Goal: Information Seeking & Learning: Learn about a topic

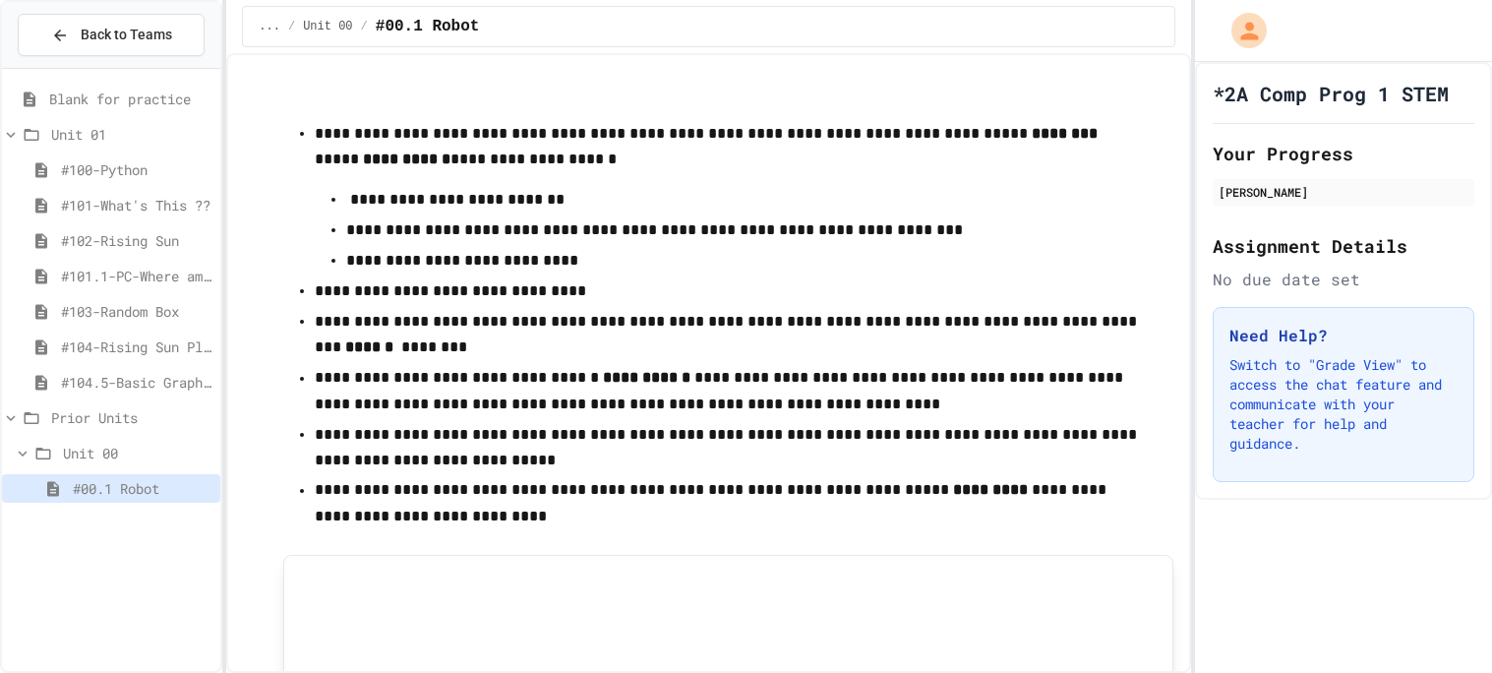
click at [156, 341] on span "#104-Rising Sun Plus" at bounding box center [136, 346] width 151 height 21
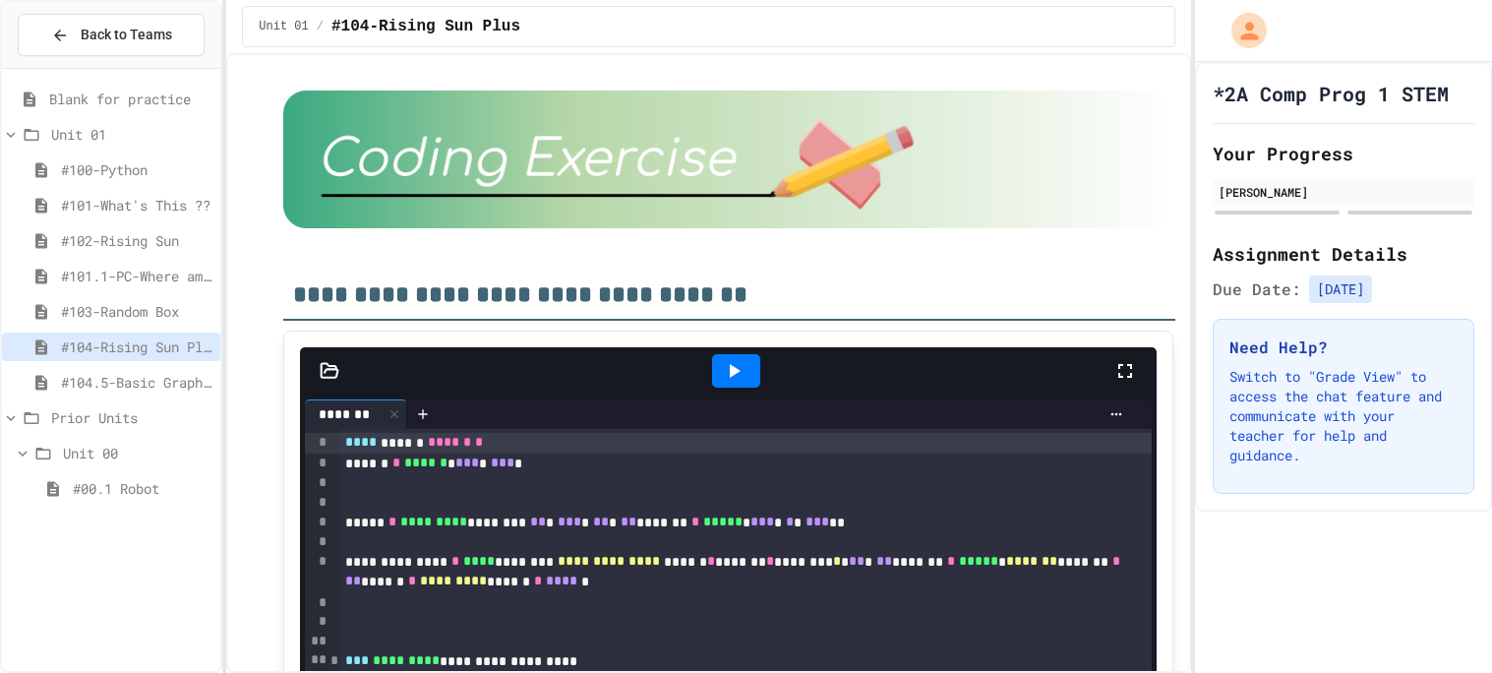
click at [111, 417] on span "Prior Units" at bounding box center [131, 417] width 161 height 21
click at [116, 420] on span "Prior Units" at bounding box center [131, 417] width 161 height 21
click at [116, 174] on span "#100-Python" at bounding box center [136, 169] width 151 height 21
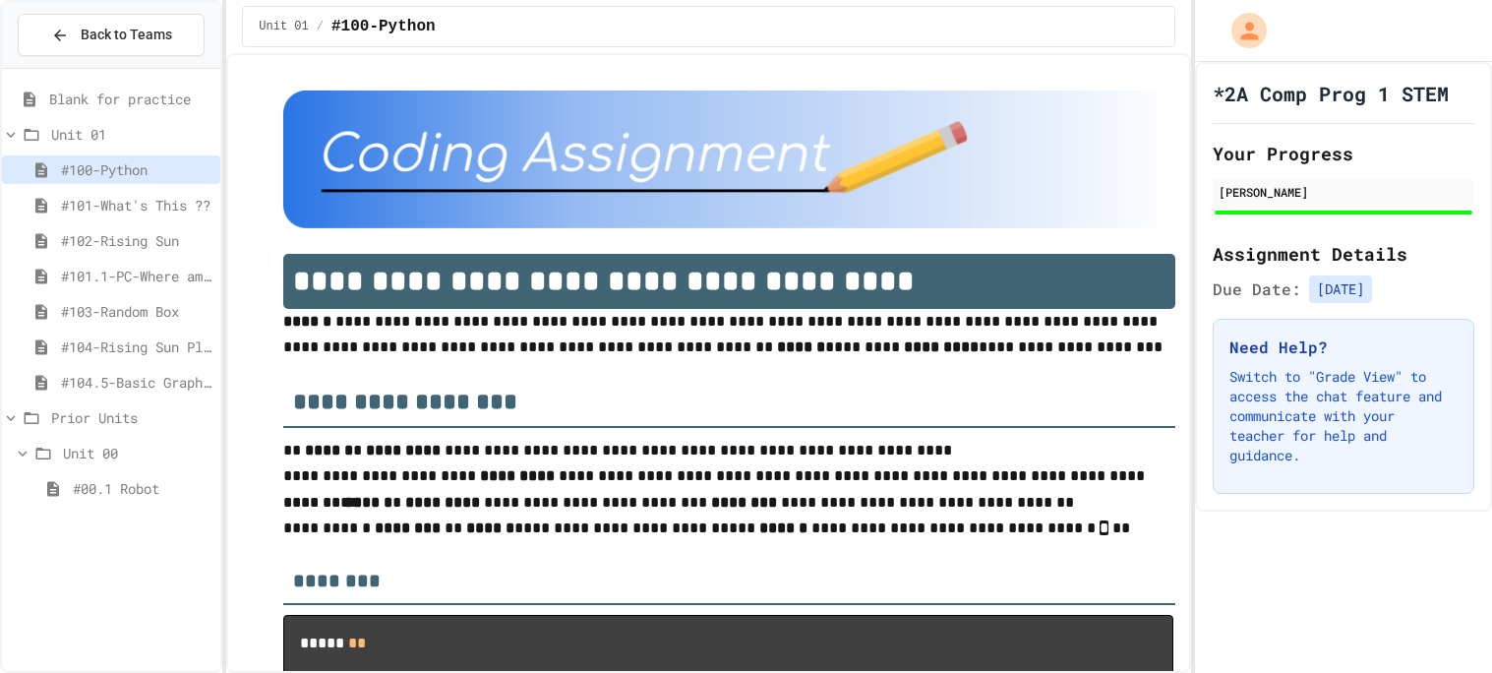
click at [134, 206] on span "#101-What's This ??" at bounding box center [136, 205] width 151 height 21
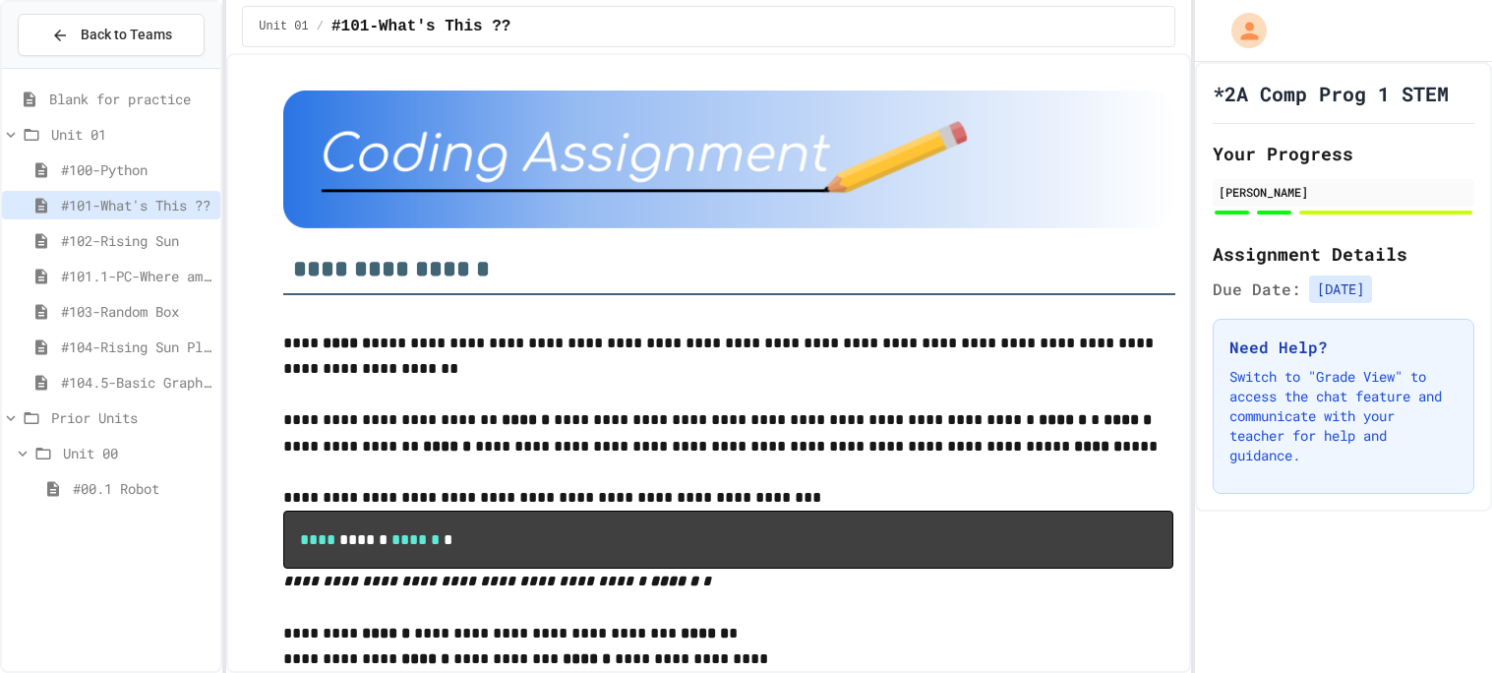
click at [148, 265] on span "#101.1-PC-Where am I?" at bounding box center [136, 275] width 151 height 21
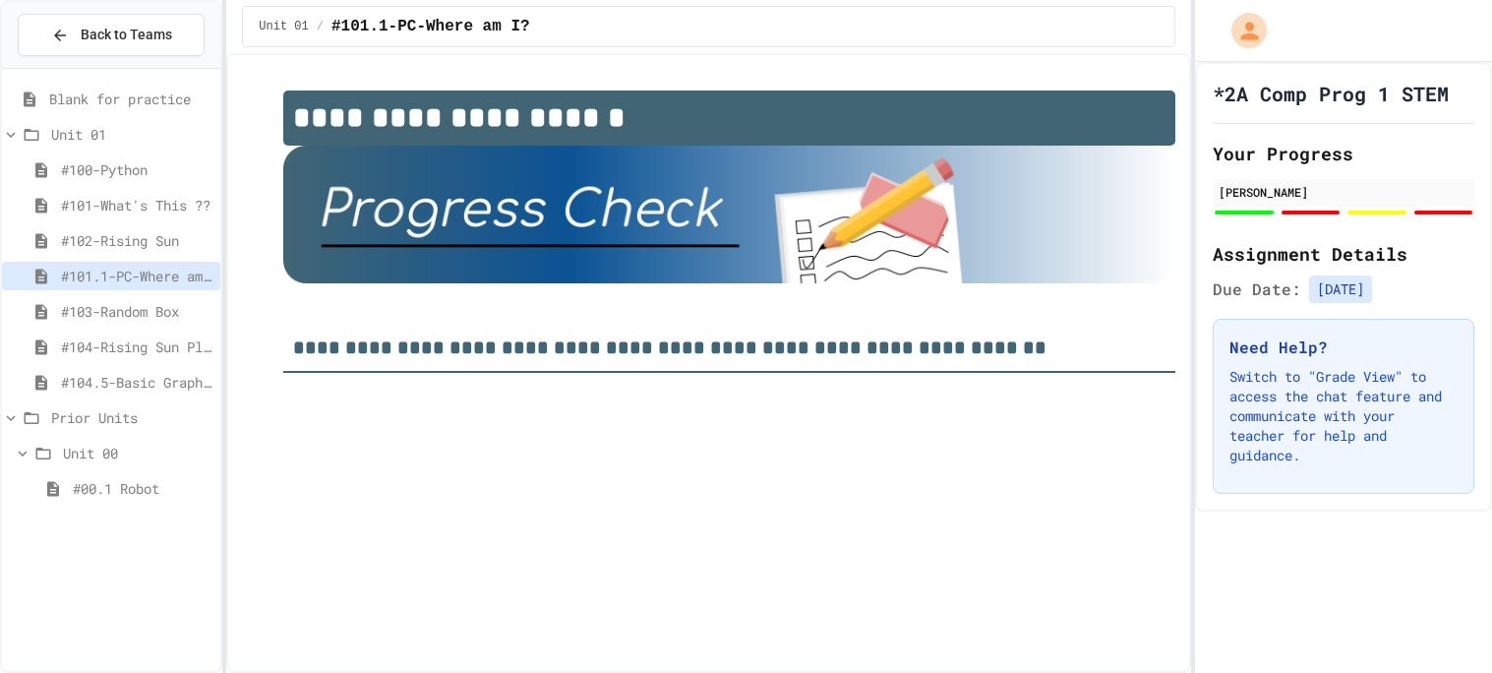
click at [153, 312] on span "#103-Random Box" at bounding box center [136, 311] width 151 height 21
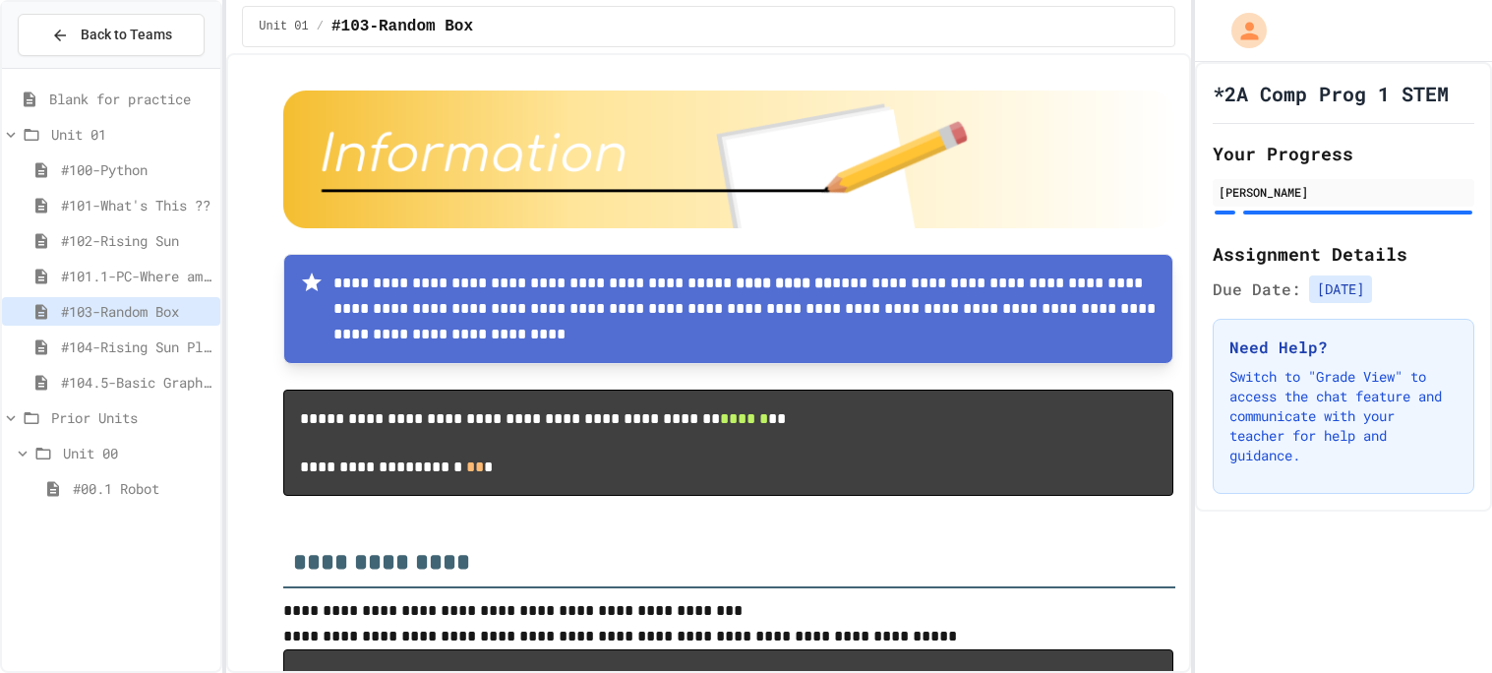
click at [107, 346] on span "#104-Rising Sun Plus" at bounding box center [136, 346] width 151 height 21
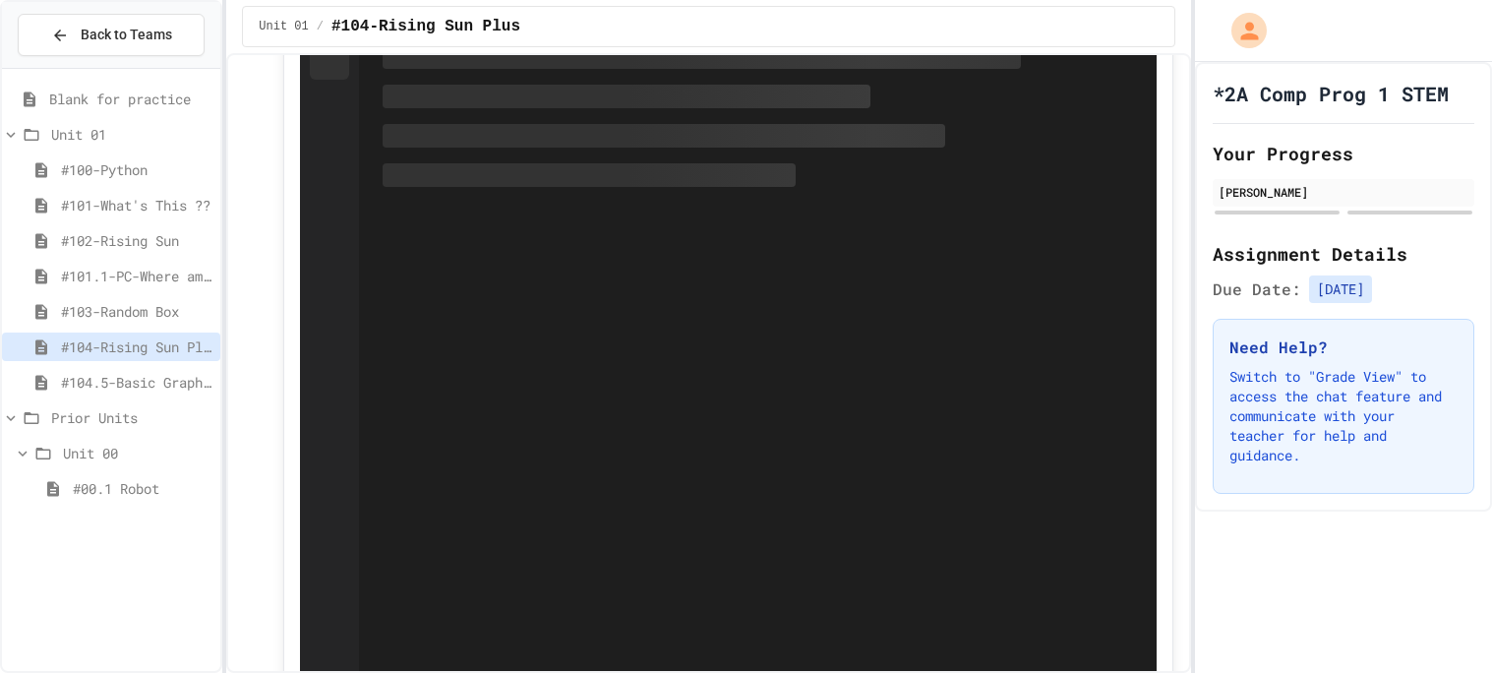
scroll to position [2462, 0]
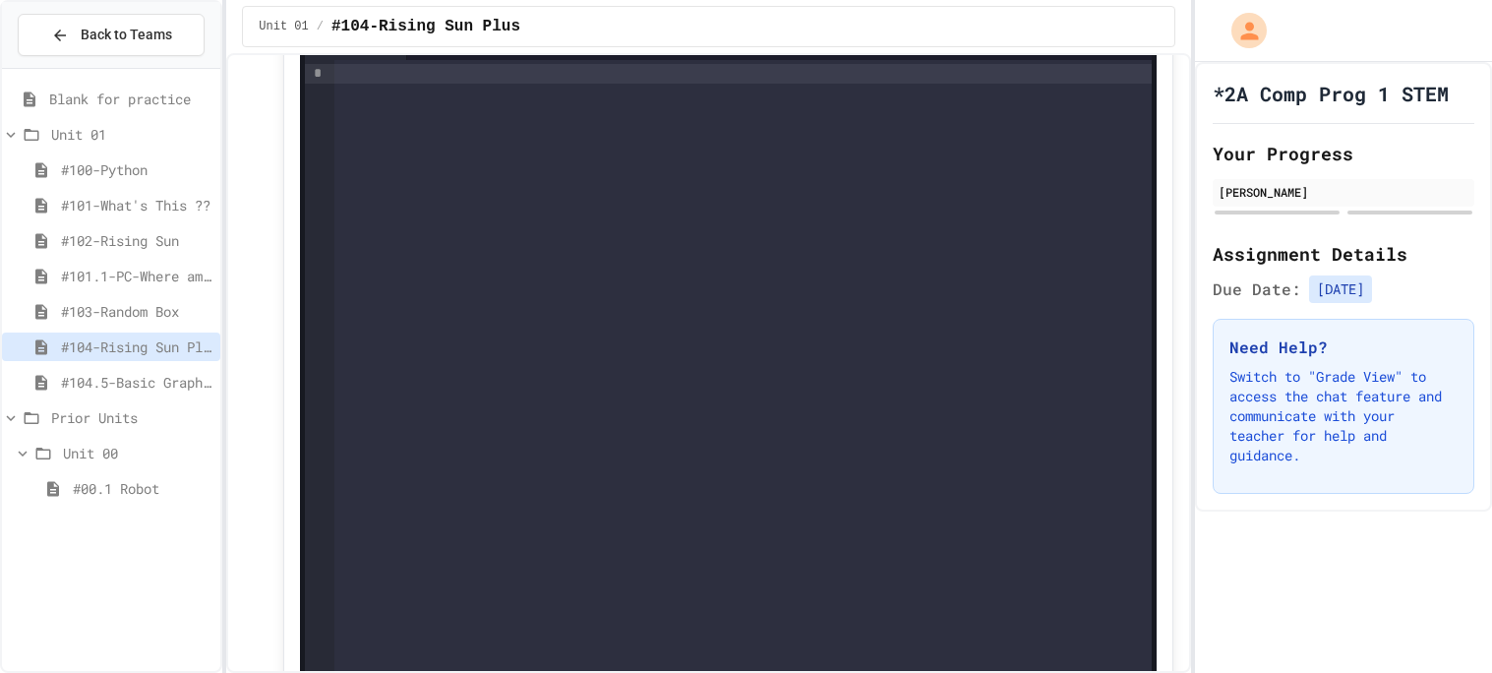
click at [160, 382] on span "#104.5-Basic Graphics Review" at bounding box center [136, 382] width 151 height 21
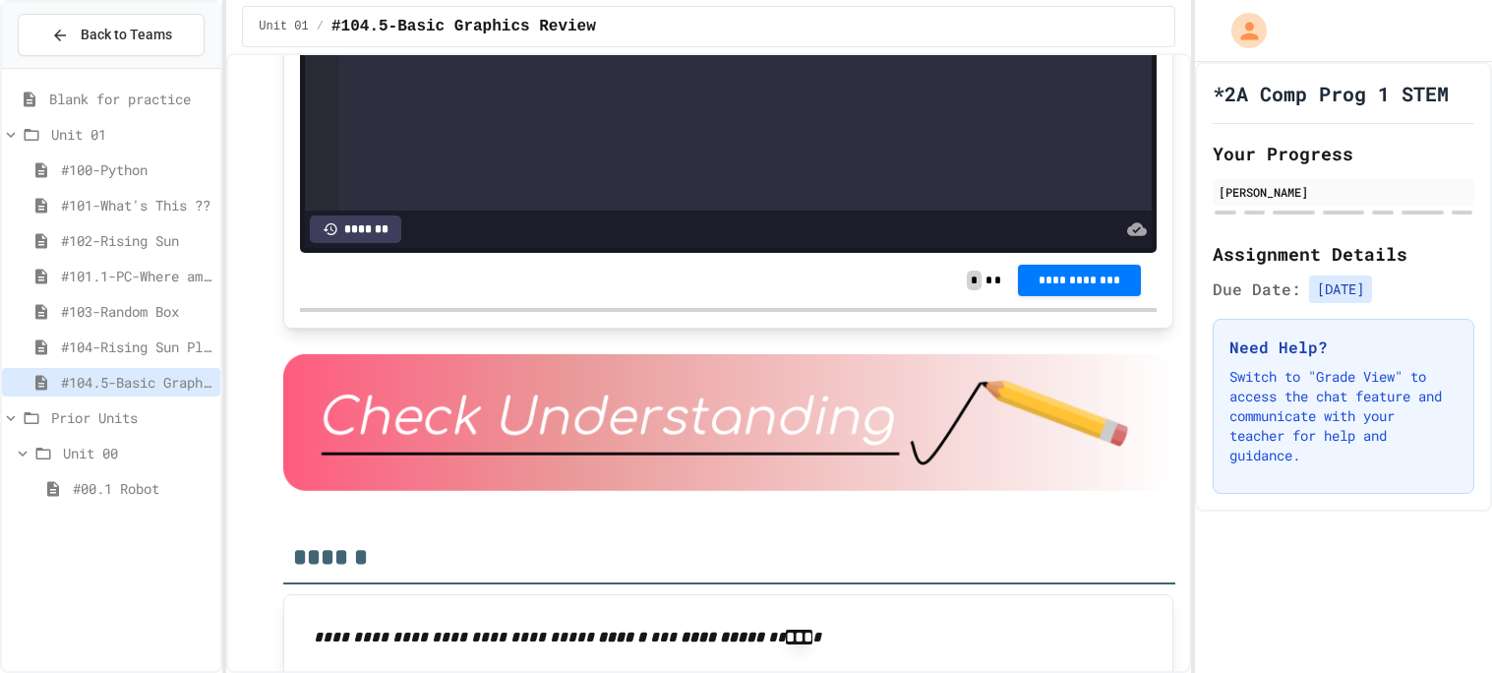
scroll to position [4699, 0]
